Goal: Check status: Check status

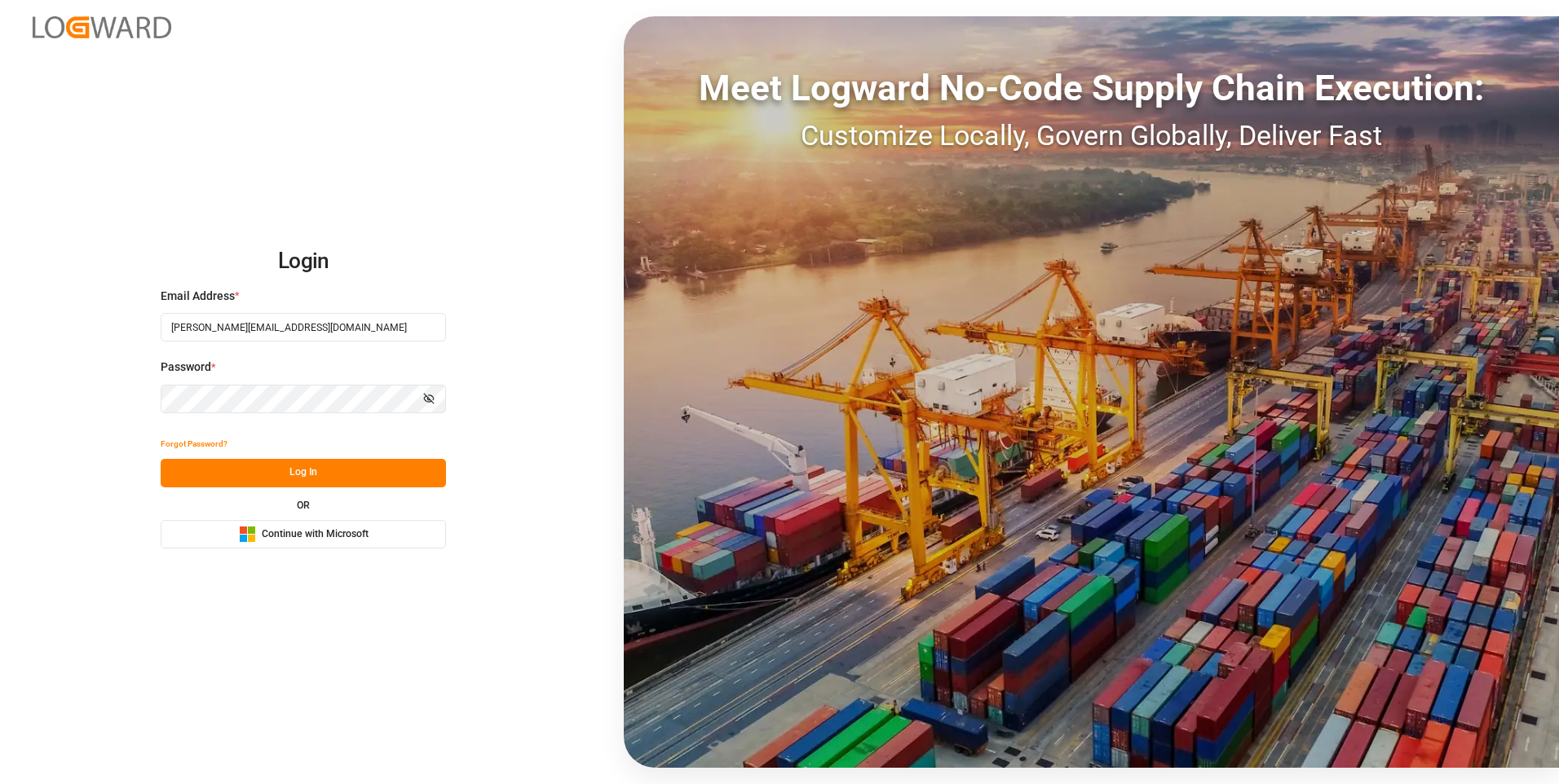
click at [327, 466] on button "Log In" at bounding box center [304, 473] width 286 height 28
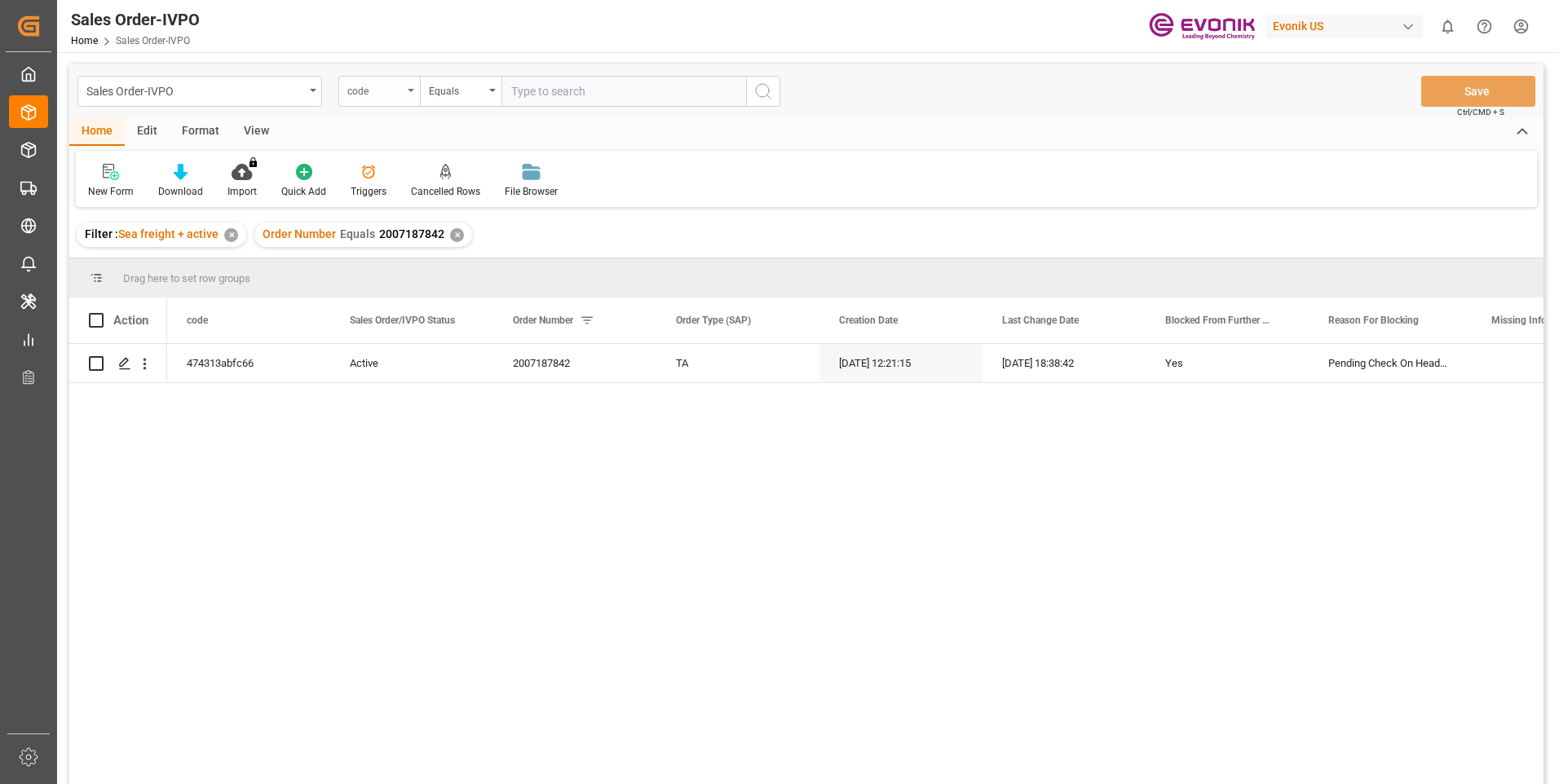
click at [404, 98] on div "code" at bounding box center [379, 91] width 82 height 31
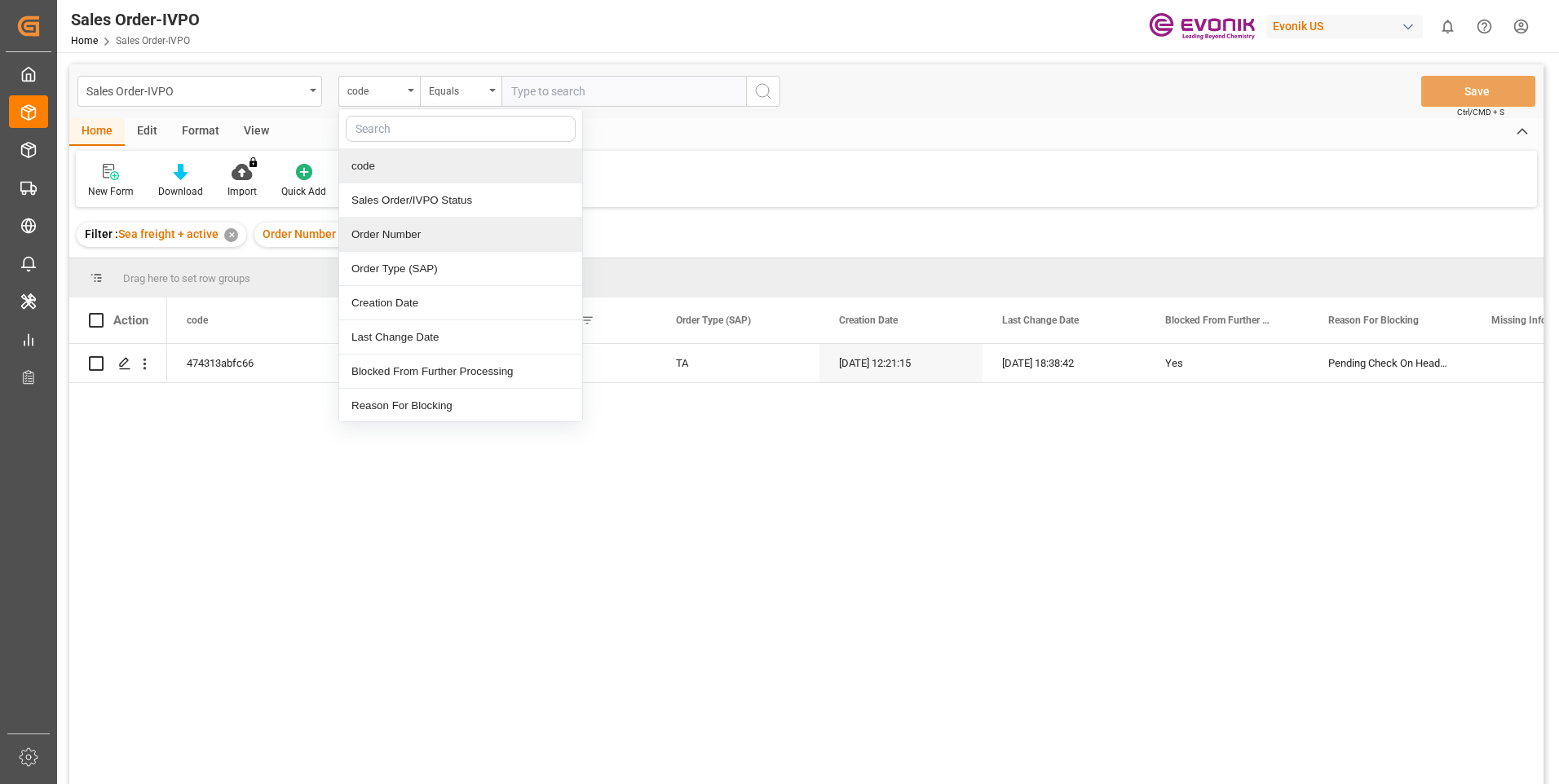
click at [399, 228] on div "Order Number" at bounding box center [461, 235] width 243 height 34
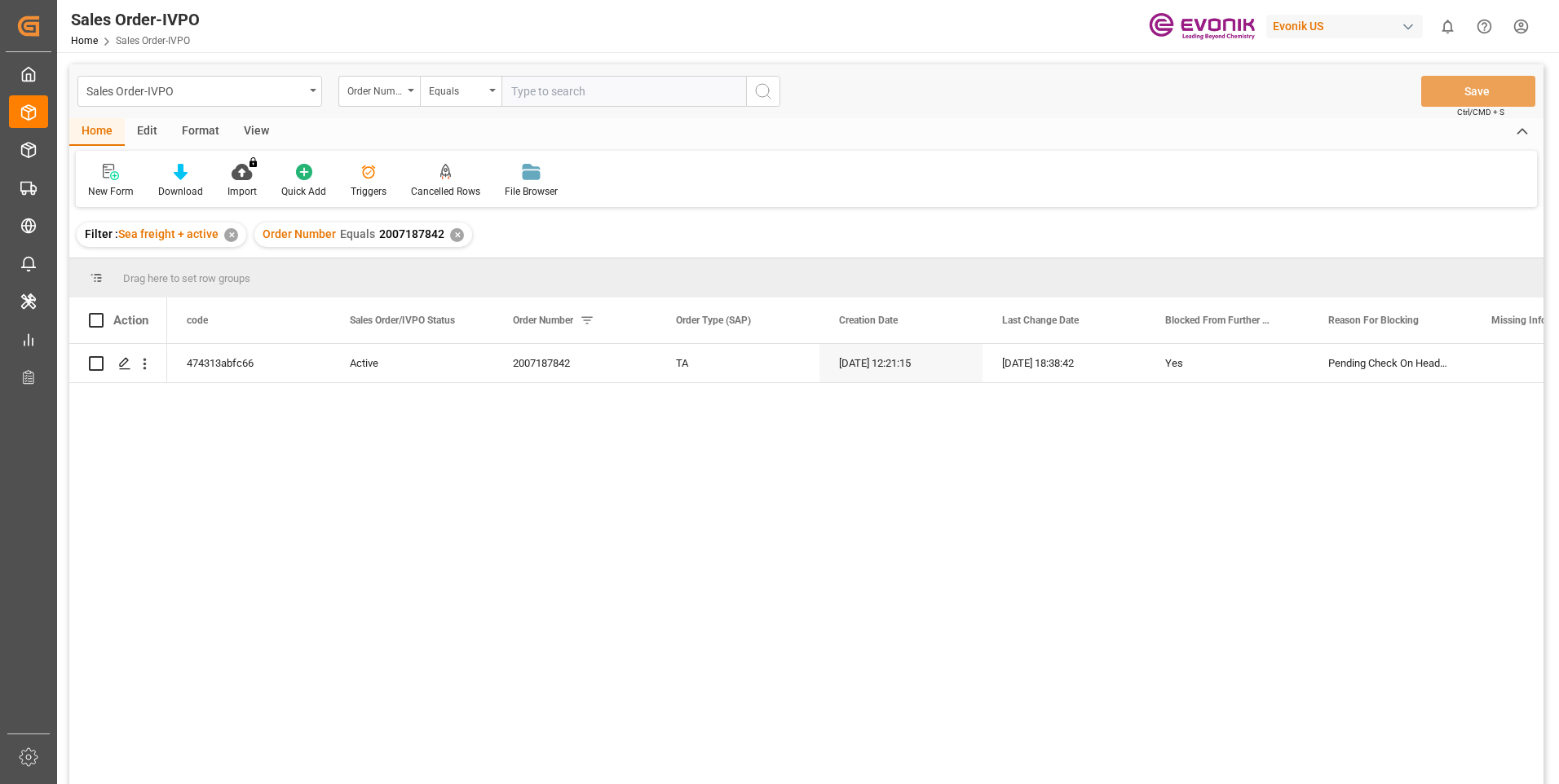
click at [541, 95] on input "text" at bounding box center [623, 91] width 244 height 31
paste input "2007187842"
type input "2007187842"
click at [464, 235] on div "Order Number Equals 2007187842 ✕" at bounding box center [364, 235] width 218 height 24
click at [456, 235] on div "✕" at bounding box center [457, 235] width 14 height 14
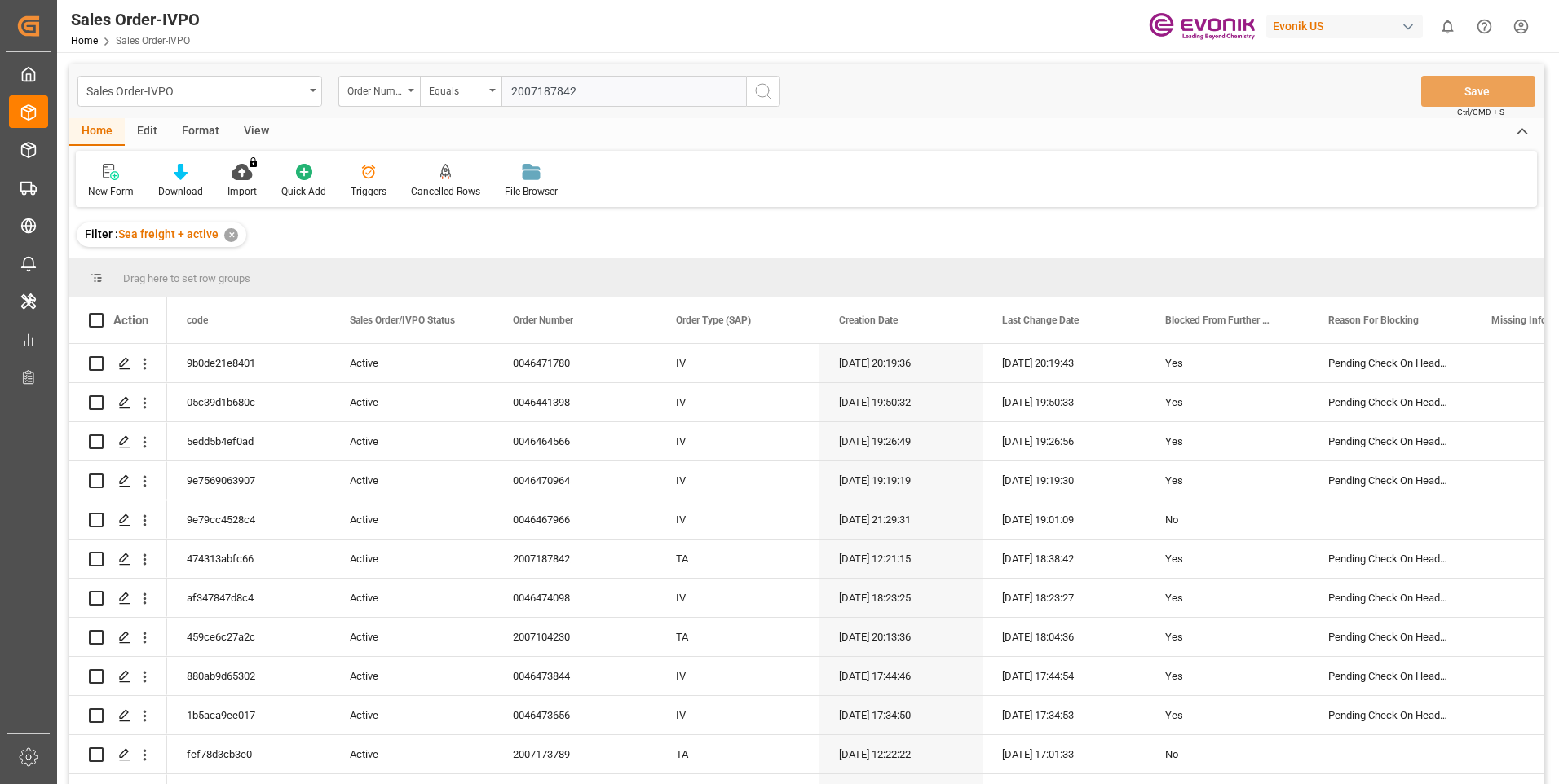
click at [757, 96] on icon "search button" at bounding box center [763, 91] width 20 height 20
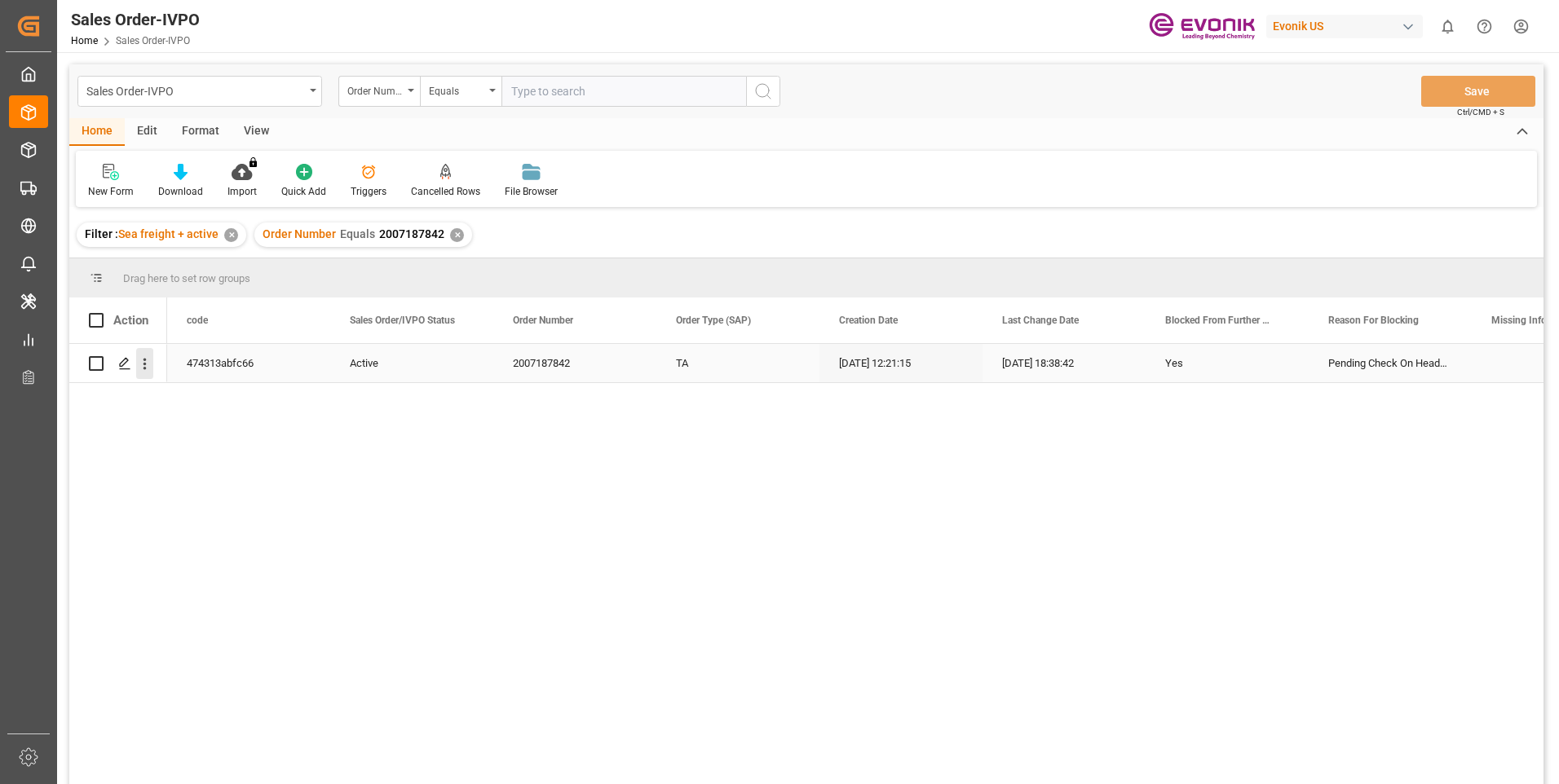
click at [149, 368] on icon "open menu" at bounding box center [145, 364] width 17 height 17
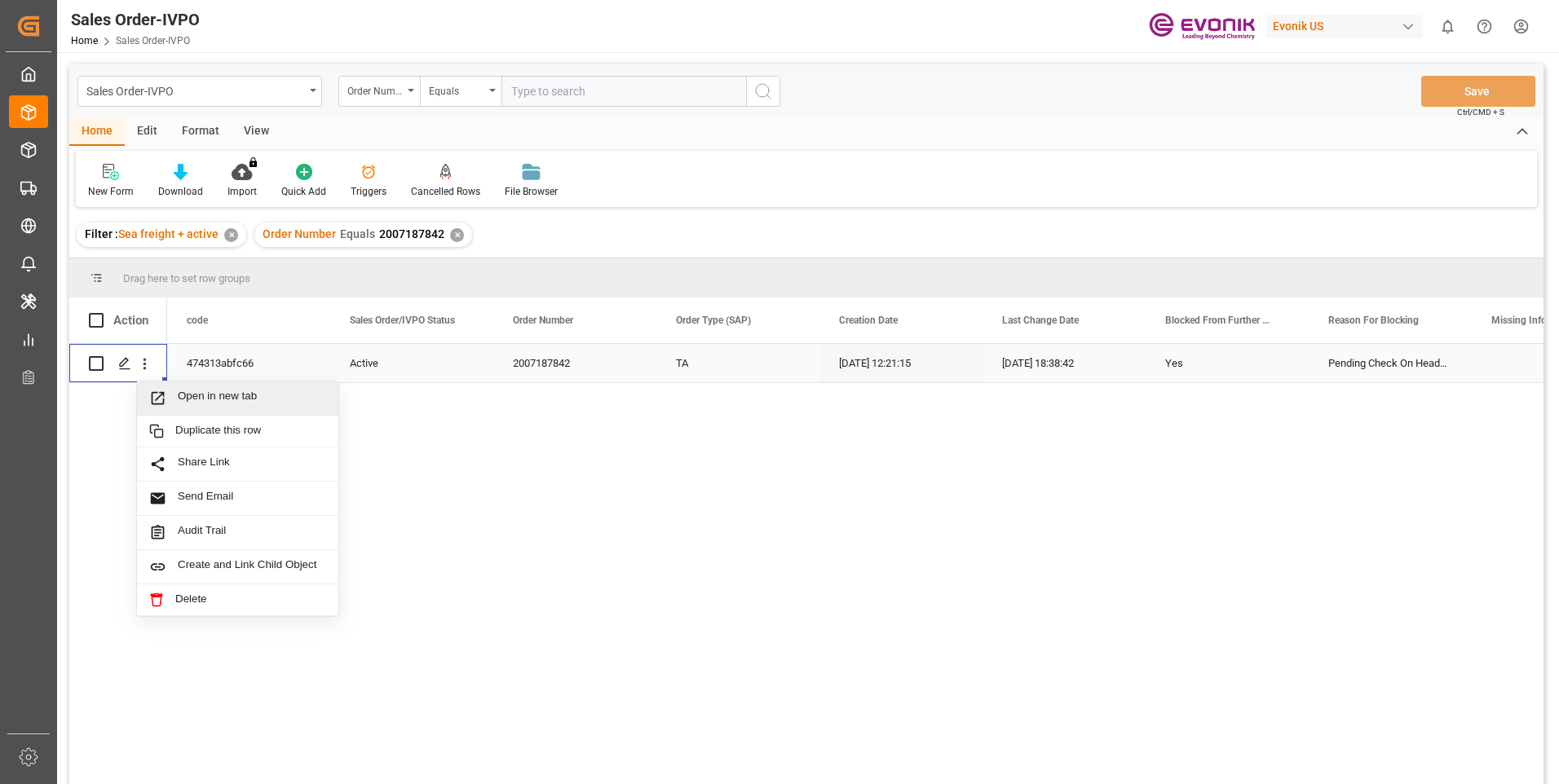
click at [213, 387] on div "Open in new tab" at bounding box center [238, 399] width 201 height 34
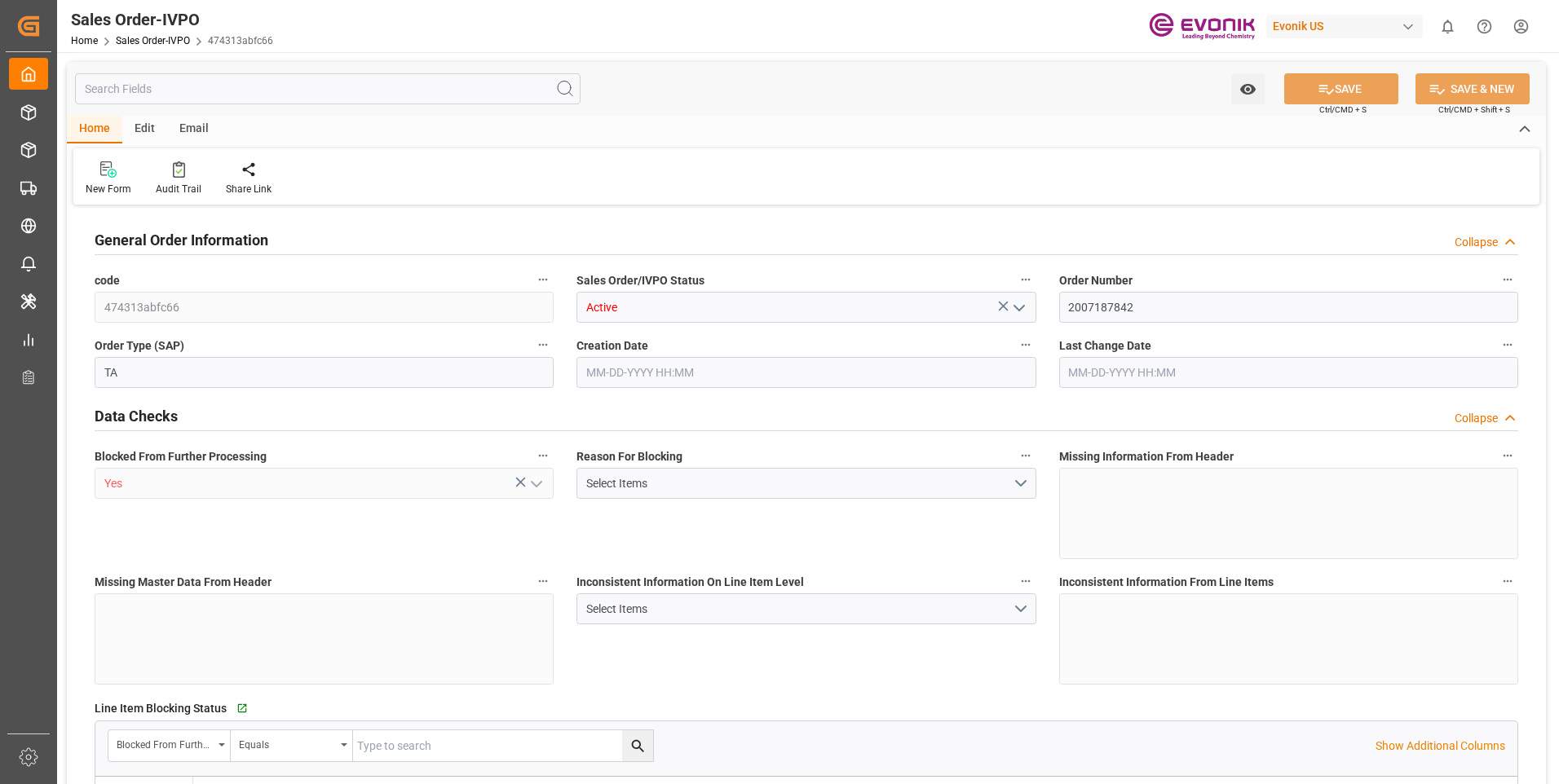
type input "ITGOA"
type input "0"
type input "1"
type input "1715.6"
type input "09-17-2025 12:21"
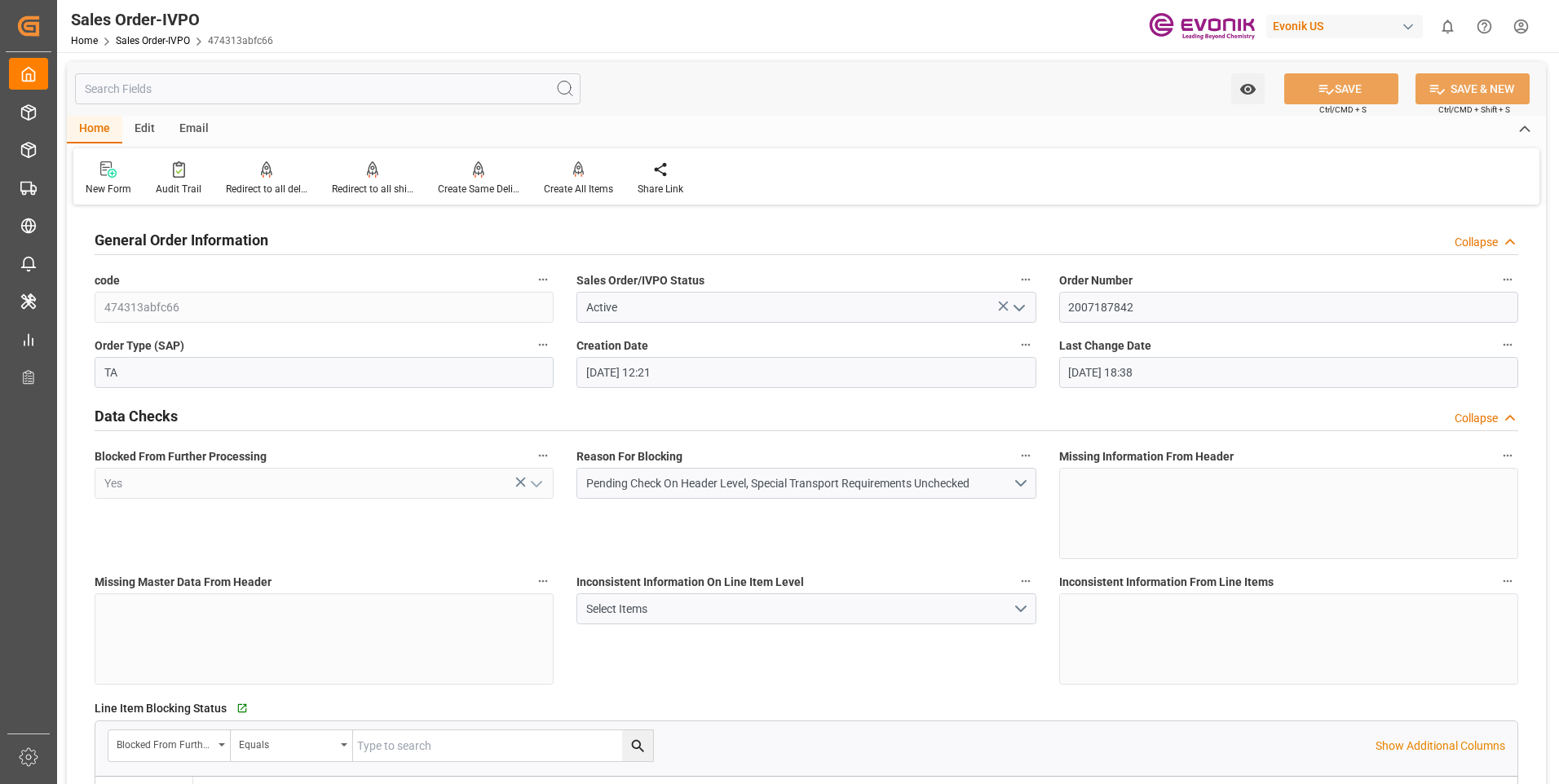
type input "09-18-2025 18:38"
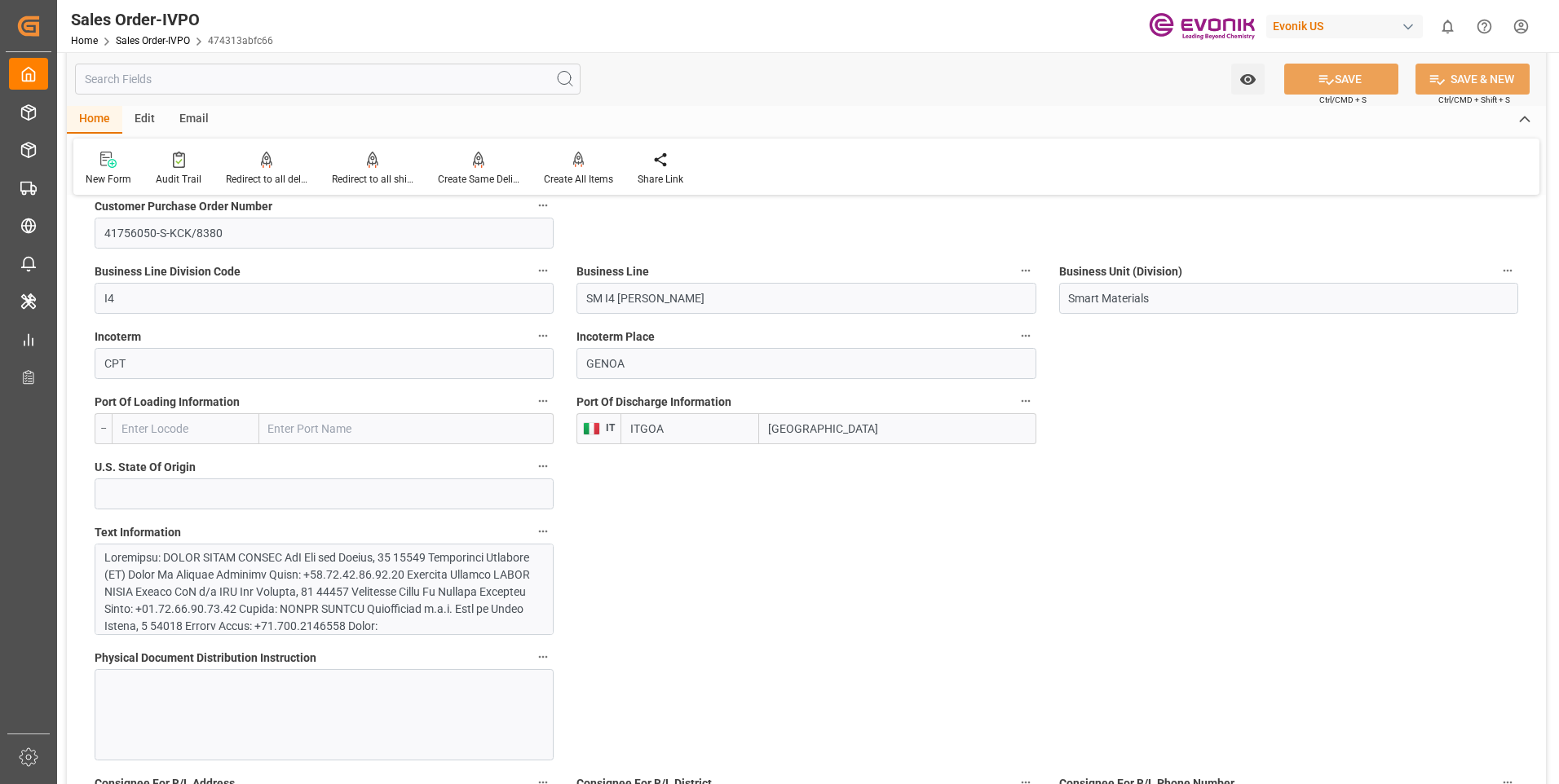
scroll to position [408, 0]
